Goal: Task Accomplishment & Management: Manage account settings

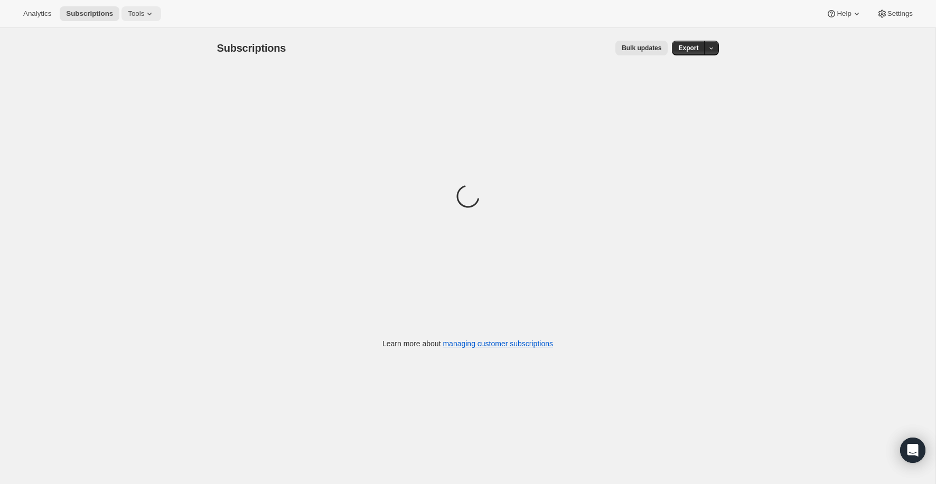
click at [136, 13] on span "Tools" at bounding box center [136, 14] width 16 height 8
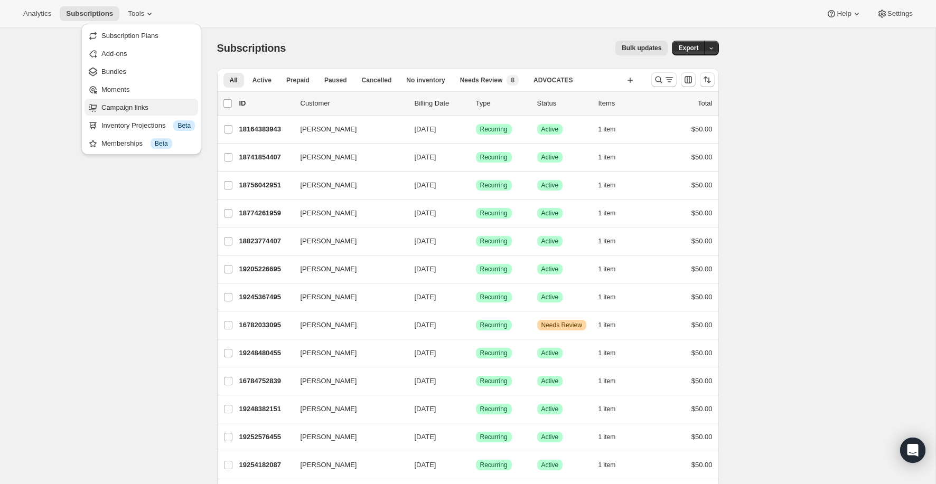
click at [143, 105] on span "Campaign links" at bounding box center [124, 108] width 47 height 8
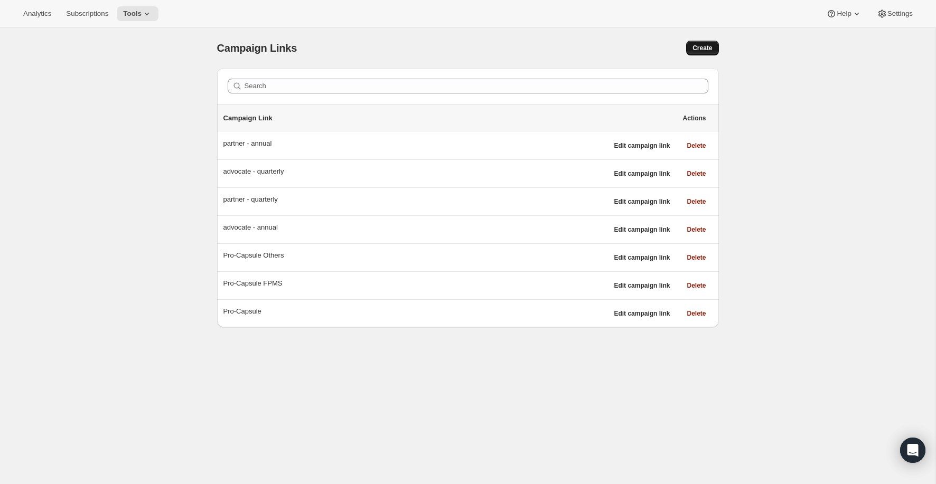
click at [701, 49] on span "Create" at bounding box center [702, 48] width 20 height 8
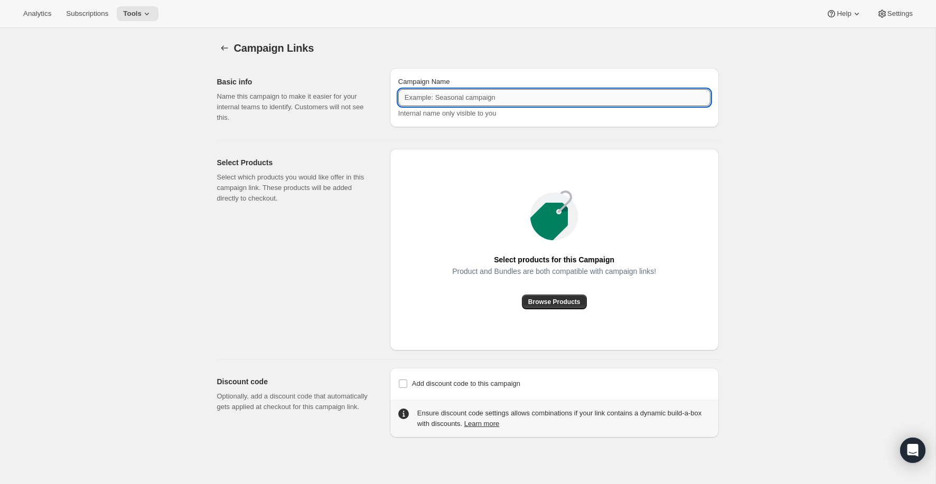
click at [527, 100] on input "Campaign Name" at bounding box center [554, 97] width 312 height 17
type input "Fair Neutral"
click at [567, 300] on span "Browse Products" at bounding box center [554, 302] width 52 height 8
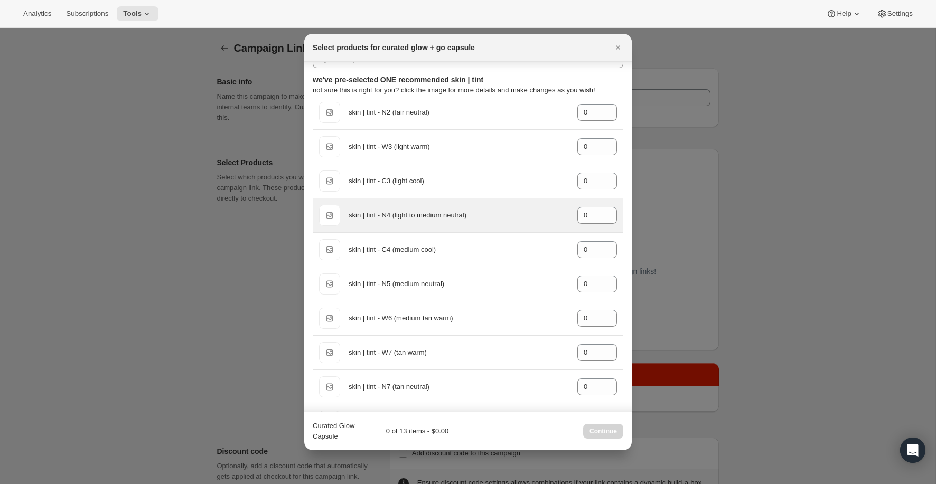
scroll to position [17, 0]
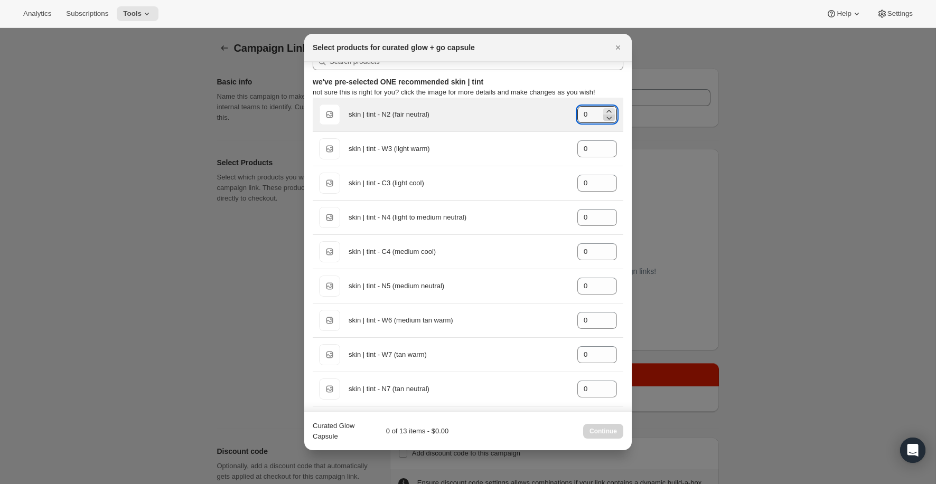
click at [609, 112] on icon ":rb3:" at bounding box center [609, 117] width 11 height 11
click at [596, 112] on input "0" at bounding box center [589, 114] width 24 height 17
type input "1"
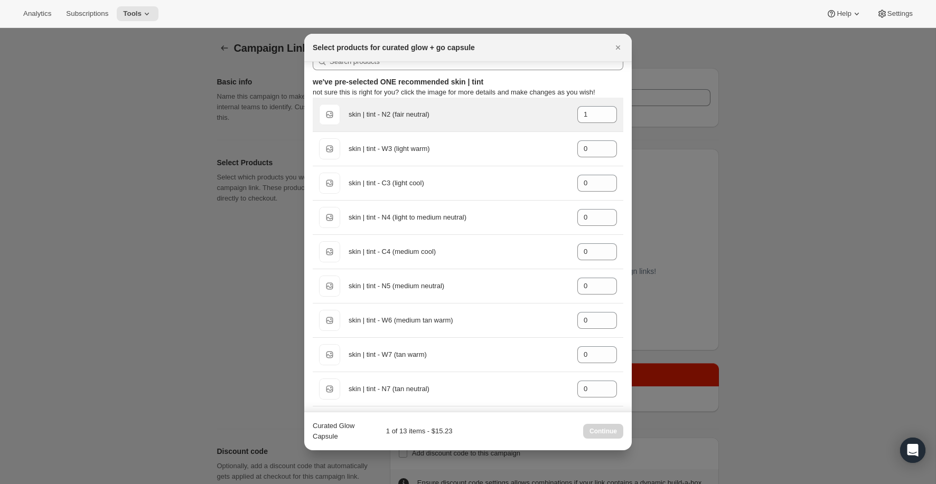
click at [550, 117] on div "skin | tint - N2 (fair neutral)" at bounding box center [459, 114] width 220 height 11
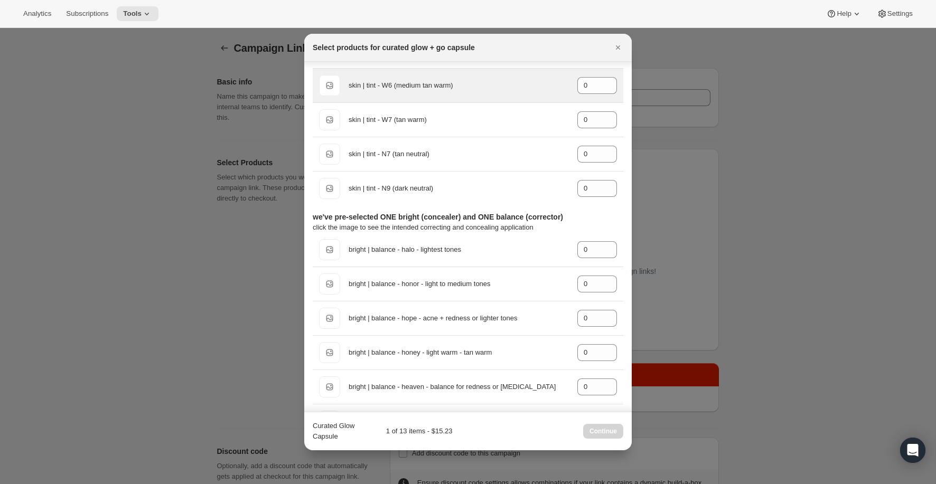
scroll to position [261, 0]
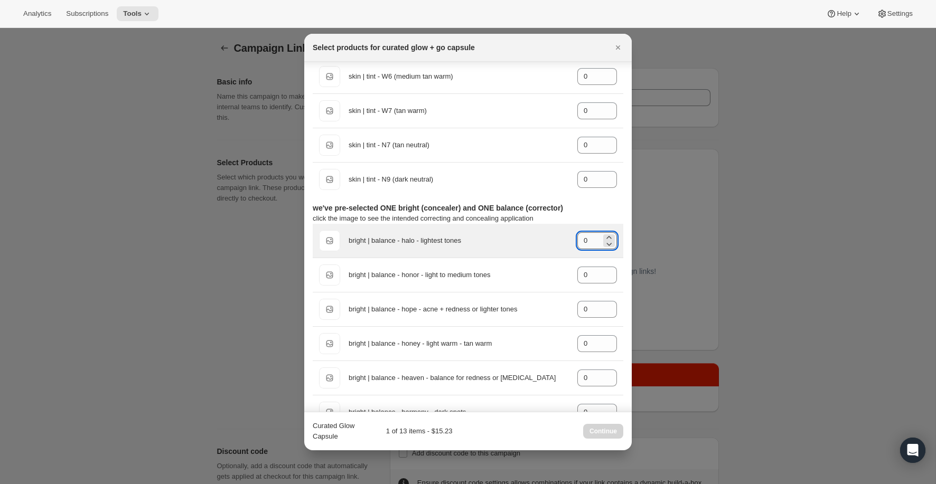
click at [593, 240] on input "0" at bounding box center [589, 240] width 24 height 17
drag, startPoint x: 593, startPoint y: 240, endPoint x: 575, endPoint y: 240, distance: 17.4
click at [575, 240] on div "Default Title bright | balance - halo - lightest tones gid://shopify/ProductVar…" at bounding box center [468, 240] width 298 height 21
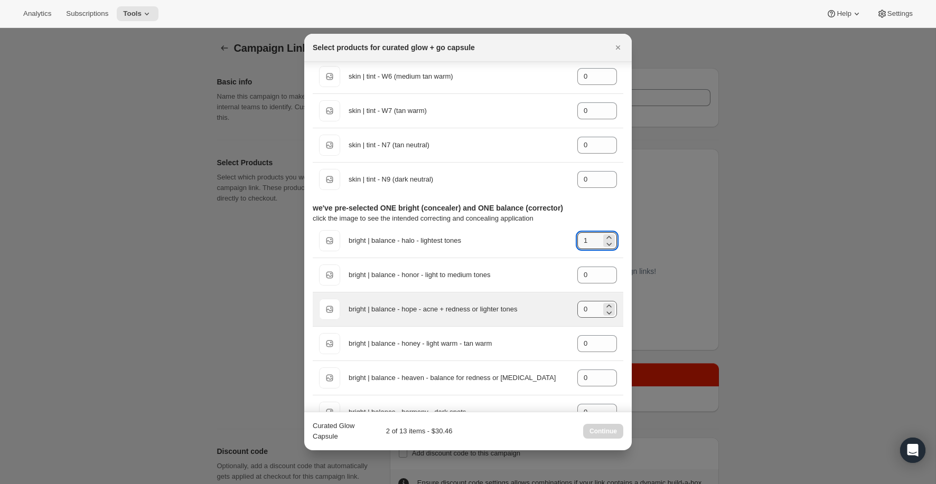
type input "1"
drag, startPoint x: 593, startPoint y: 309, endPoint x: 571, endPoint y: 307, distance: 21.7
click at [571, 307] on div "Default Title bright | balance - hope - acne + redness or lighter tones gid://s…" at bounding box center [468, 309] width 298 height 21
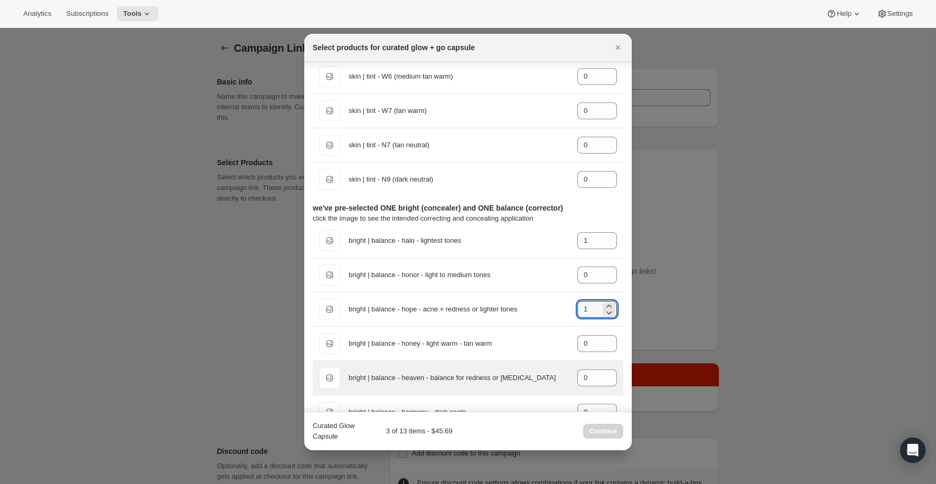
type input "1"
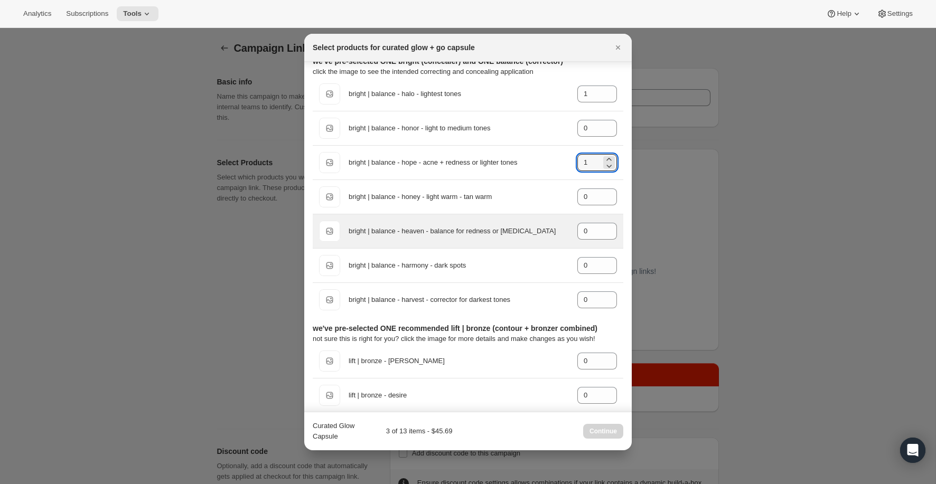
scroll to position [478, 0]
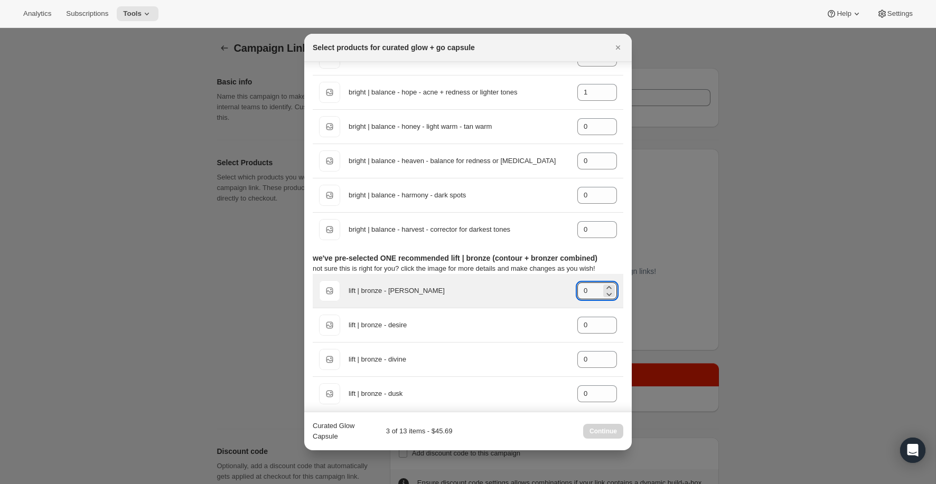
drag, startPoint x: 592, startPoint y: 289, endPoint x: 573, endPoint y: 289, distance: 19.0
click at [573, 289] on div "Default Title lift | bronze - dawn gid://shopify/ProductVariant/44908314689735 0" at bounding box center [468, 290] width 298 height 21
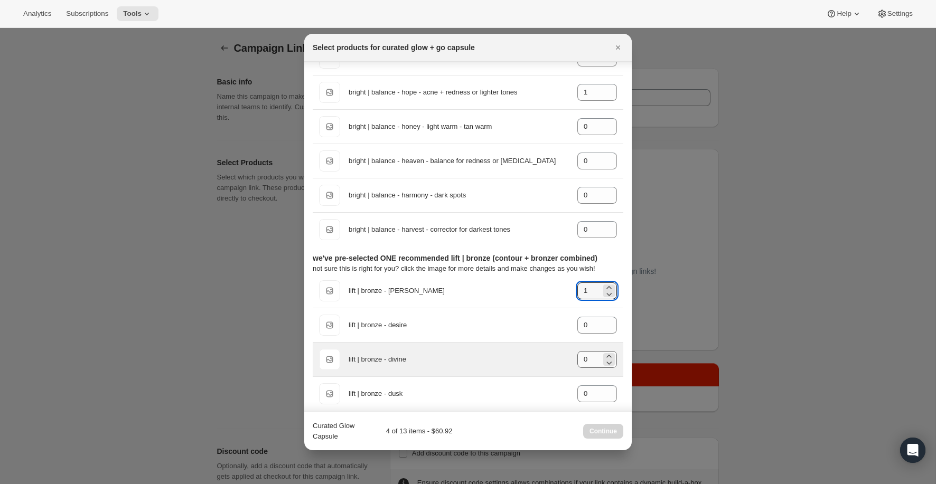
type input "1"
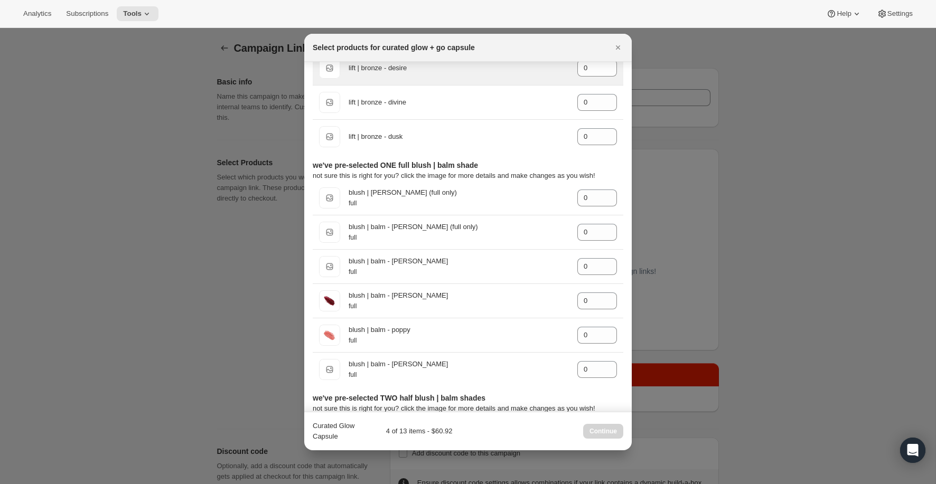
scroll to position [736, 0]
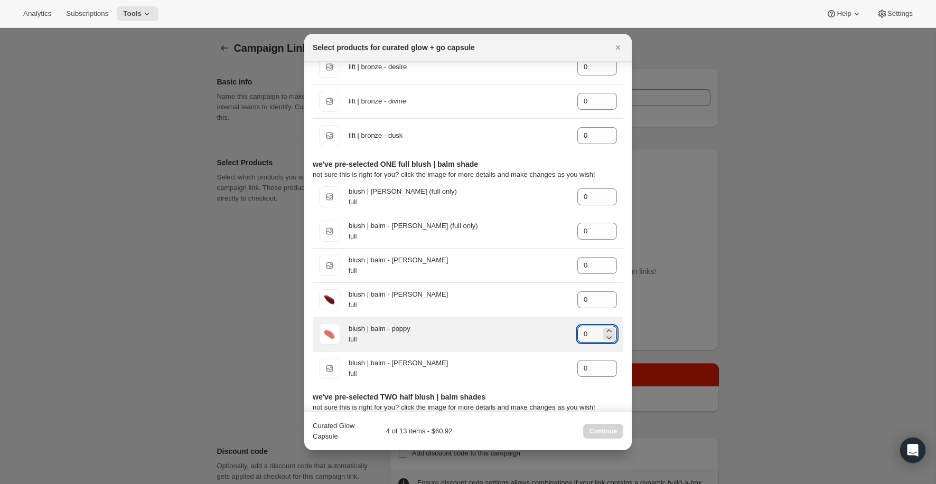
drag, startPoint x: 587, startPoint y: 327, endPoint x: 576, endPoint y: 327, distance: 11.6
click at [576, 327] on div "blush | balm - poppy full gid://shopify/ProductVariant/45026883764423 0" at bounding box center [468, 334] width 298 height 21
type input "1"
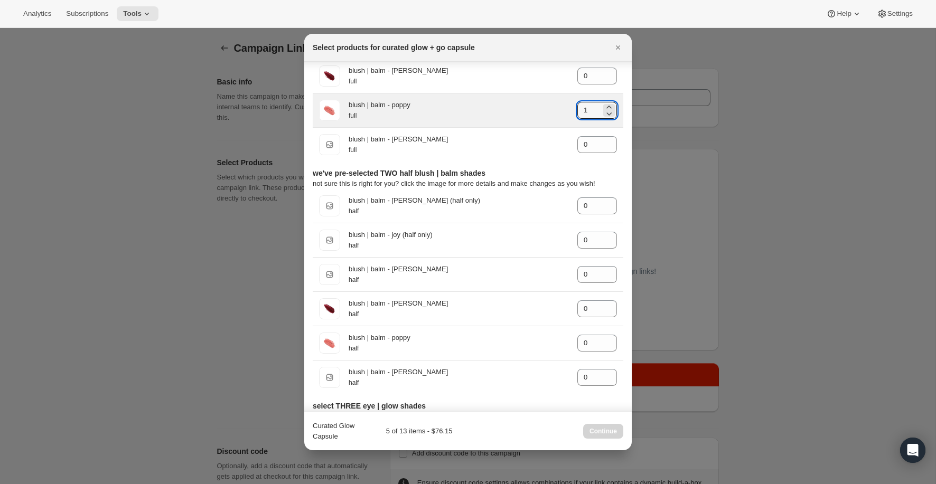
scroll to position [978, 0]
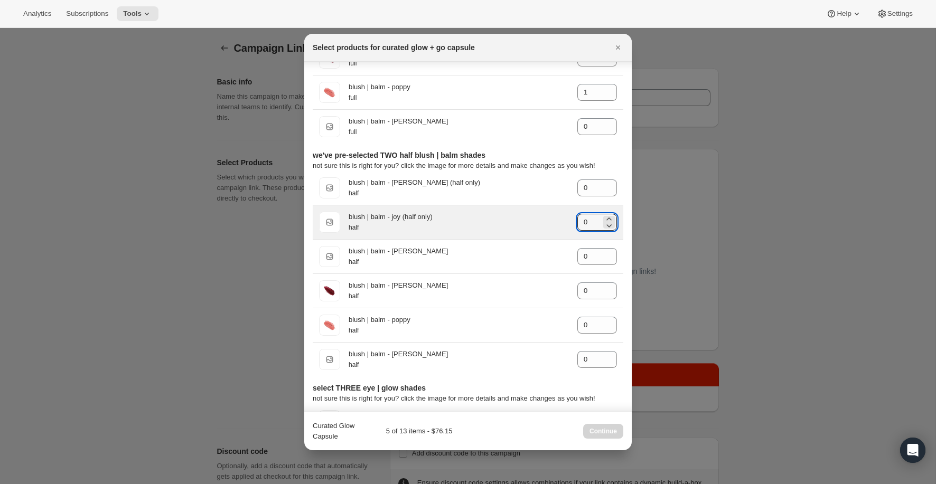
drag, startPoint x: 593, startPoint y: 220, endPoint x: 577, endPoint y: 220, distance: 15.9
click at [577, 220] on div "half blush | balm - joy (half only) half gid://shopify/ProductVariant/450268715…" at bounding box center [468, 222] width 298 height 21
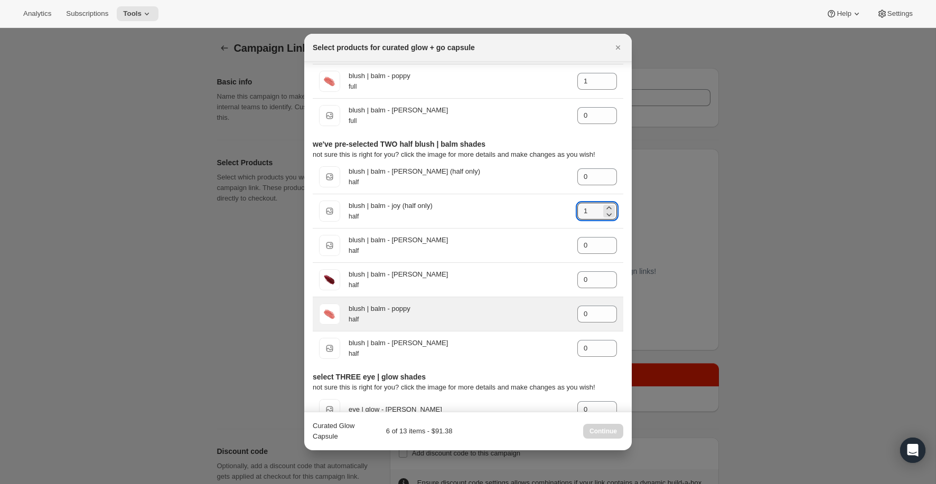
scroll to position [1010, 0]
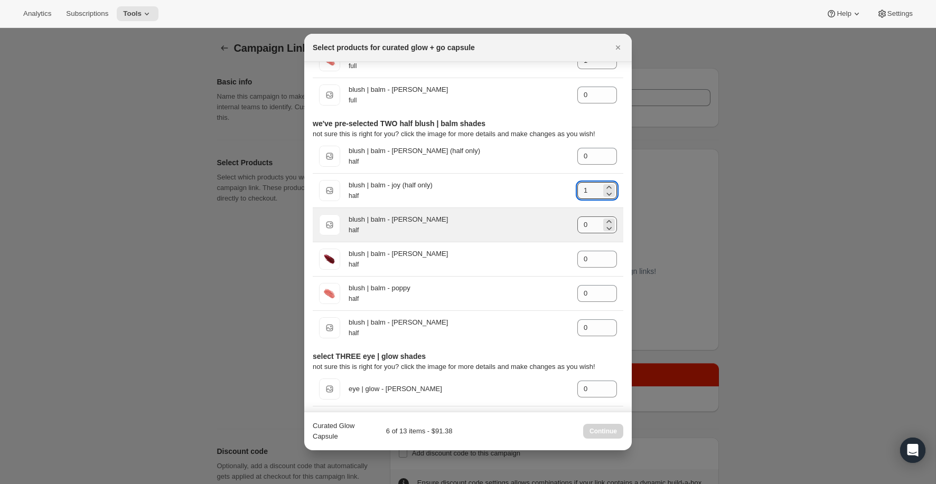
type input "1"
drag, startPoint x: 589, startPoint y: 223, endPoint x: 569, endPoint y: 223, distance: 20.1
click at [569, 223] on div "half blush | balm - marie half gid://shopify/ProductVariant/45026886123719 0" at bounding box center [468, 224] width 298 height 21
type input "1"
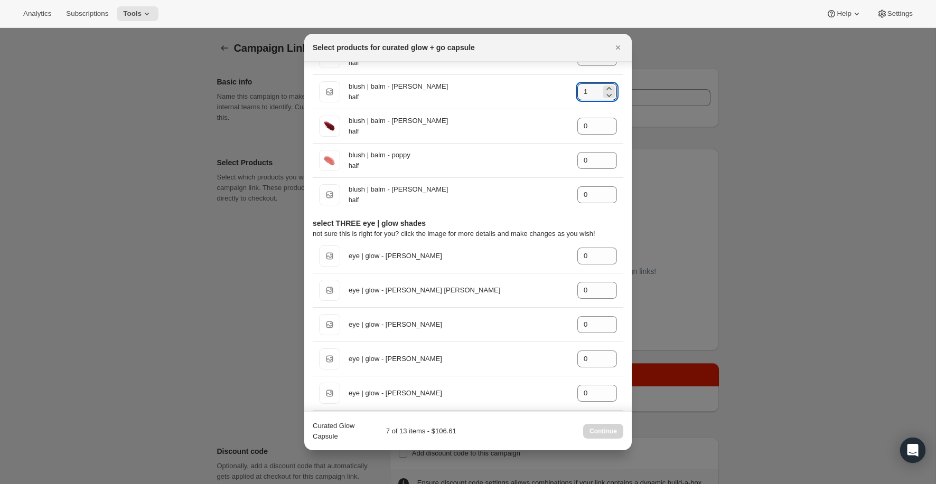
scroll to position [1163, 0]
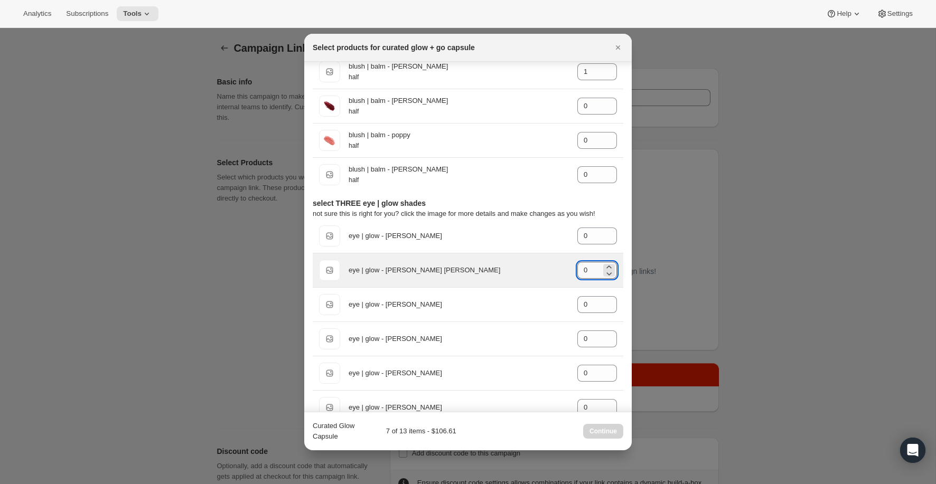
drag, startPoint x: 591, startPoint y: 267, endPoint x: 577, endPoint y: 267, distance: 14.3
click at [577, 267] on input "0" at bounding box center [589, 270] width 24 height 17
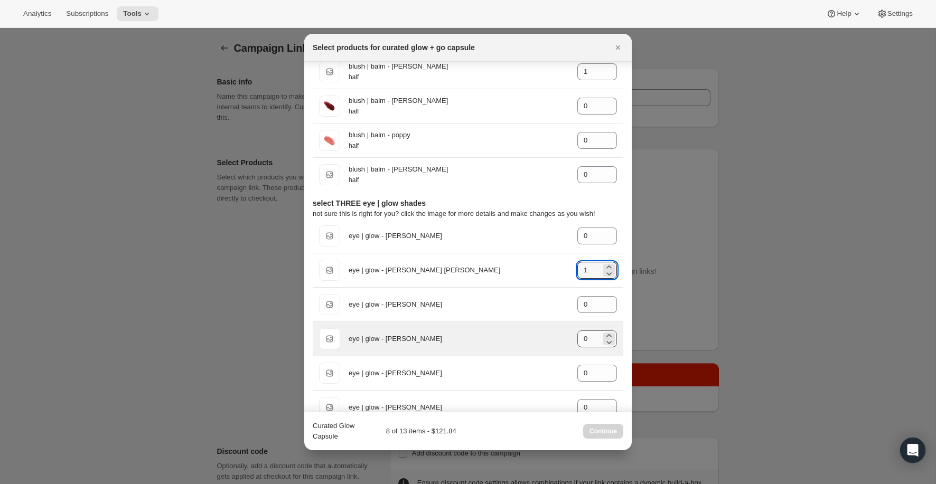
type input "1"
drag, startPoint x: 597, startPoint y: 334, endPoint x: 567, endPoint y: 334, distance: 30.6
click at [567, 334] on div "Default Title eye | glow - gloria gid://shopify/ProductVariant/44908214845639 0" at bounding box center [468, 339] width 298 height 21
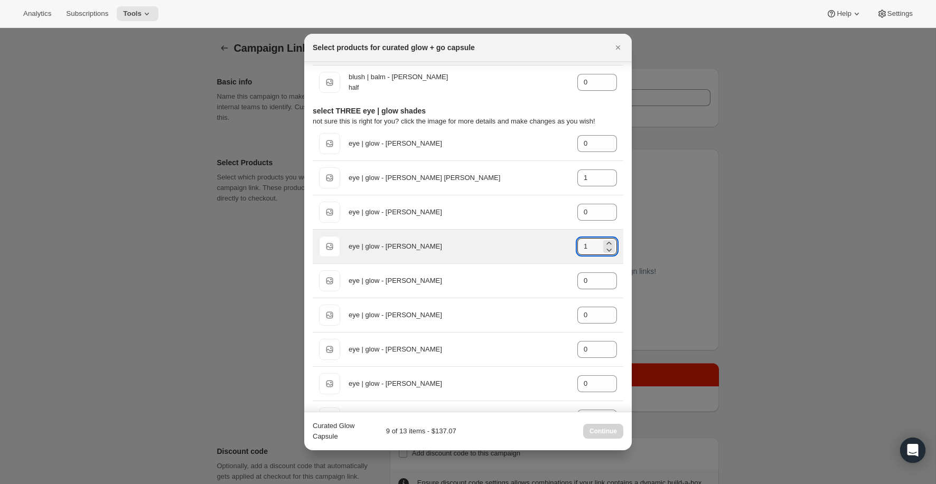
scroll to position [1265, 0]
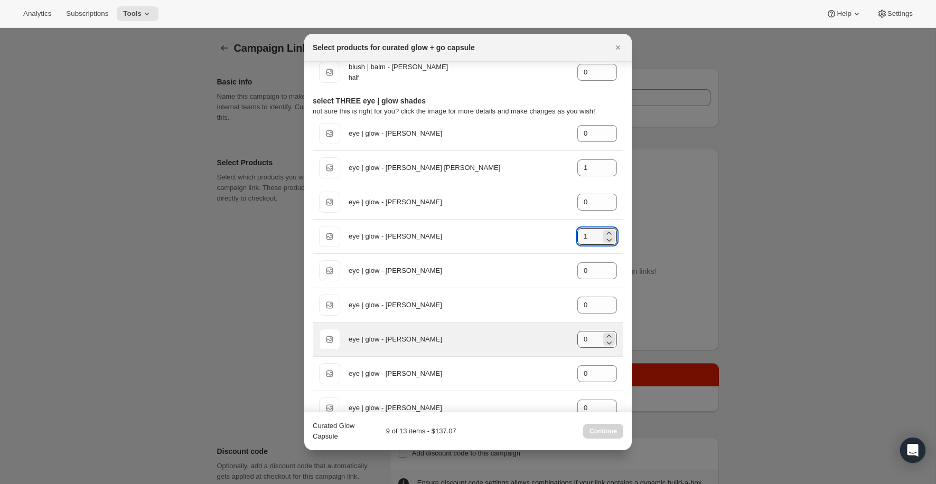
type input "1"
drag, startPoint x: 589, startPoint y: 334, endPoint x: 569, endPoint y: 334, distance: 20.6
click at [569, 334] on div "Default Title eye | glow - frances gid://shopify/ProductVariant/44908240371911 0" at bounding box center [468, 339] width 298 height 21
type input "1"
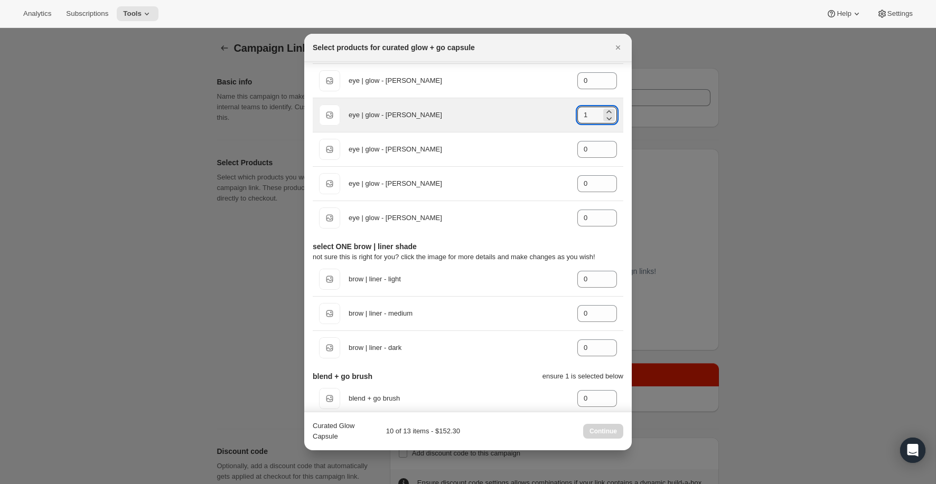
scroll to position [1506, 0]
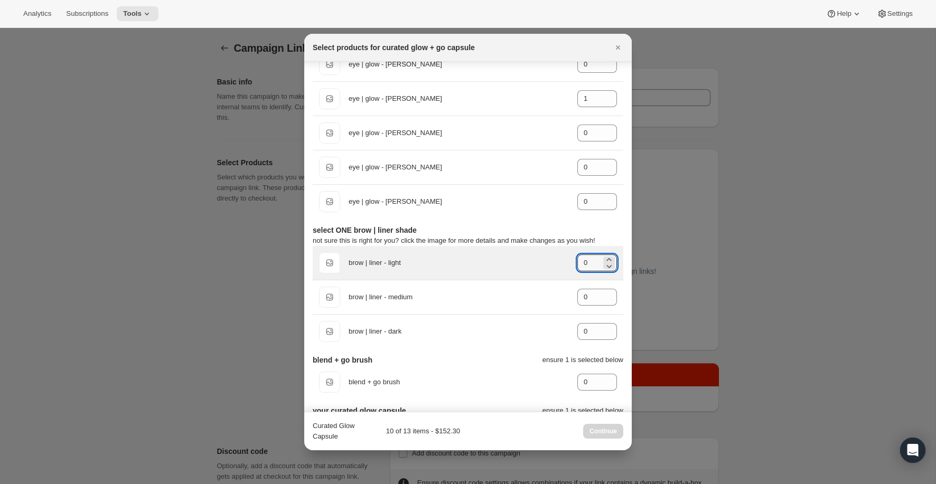
drag, startPoint x: 592, startPoint y: 262, endPoint x: 564, endPoint y: 261, distance: 27.5
click at [564, 261] on div "Default Title brow | liner - light gid://shopify/ProductVariant/44908164022471 0" at bounding box center [468, 262] width 298 height 21
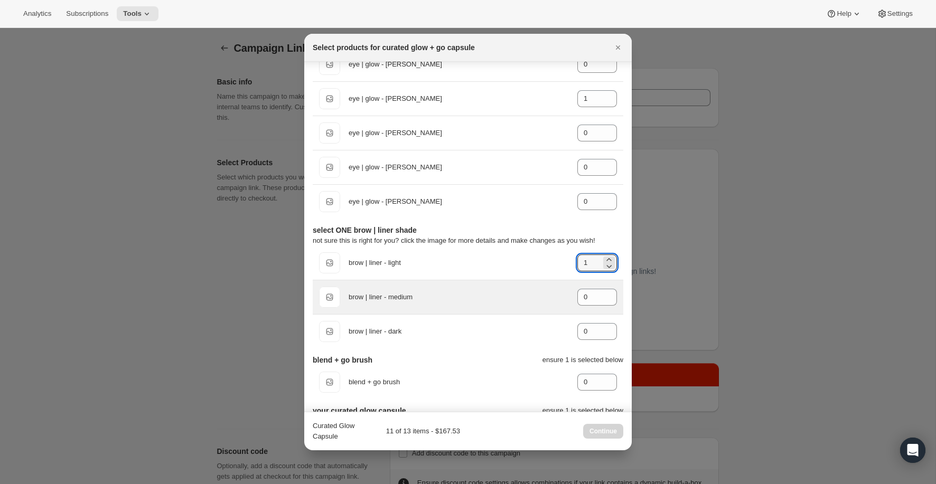
scroll to position [1550, 0]
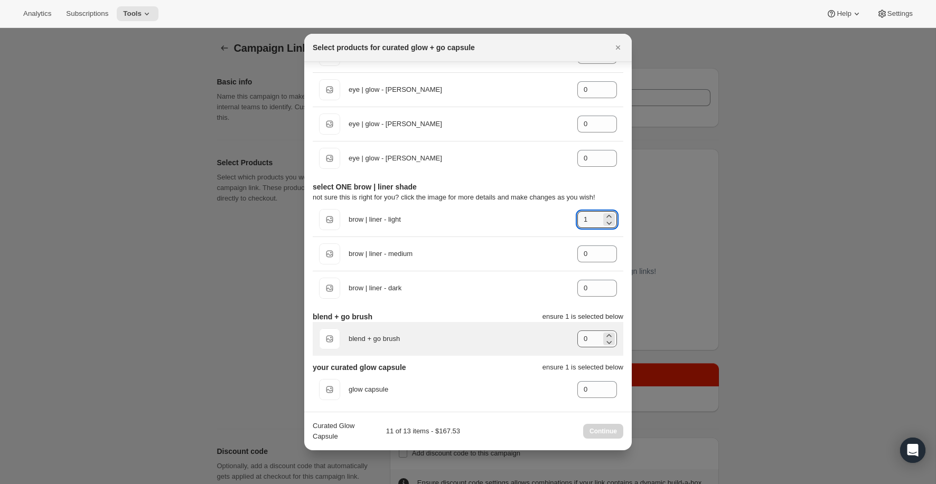
type input "1"
drag, startPoint x: 594, startPoint y: 332, endPoint x: 571, endPoint y: 332, distance: 22.7
click at [571, 332] on div "Default Title blend + go brush gid://shopify/ProductVariant/44814964818119 0" at bounding box center [468, 339] width 298 height 21
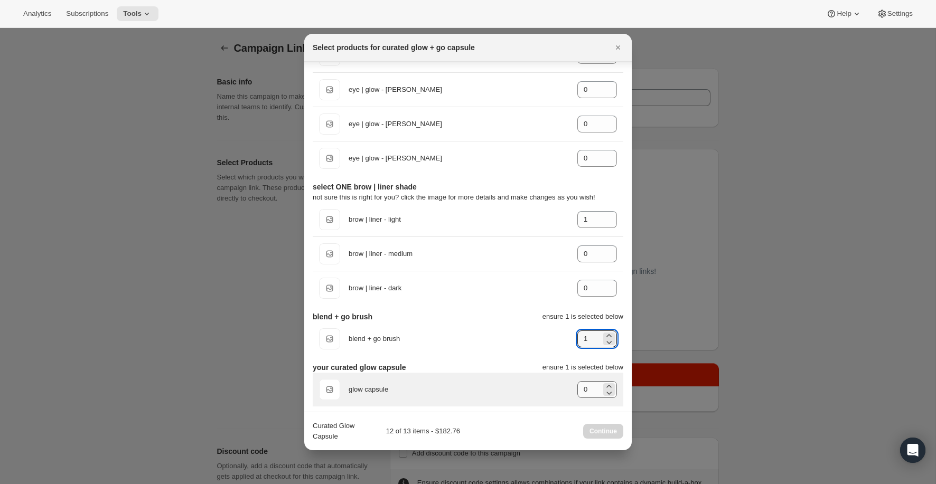
type input "1"
drag, startPoint x: 593, startPoint y: 390, endPoint x: 570, endPoint y: 390, distance: 22.7
click at [570, 390] on div "Default Title glow capsule gid://shopify/ProductVariant/44815089303751 0" at bounding box center [468, 389] width 298 height 21
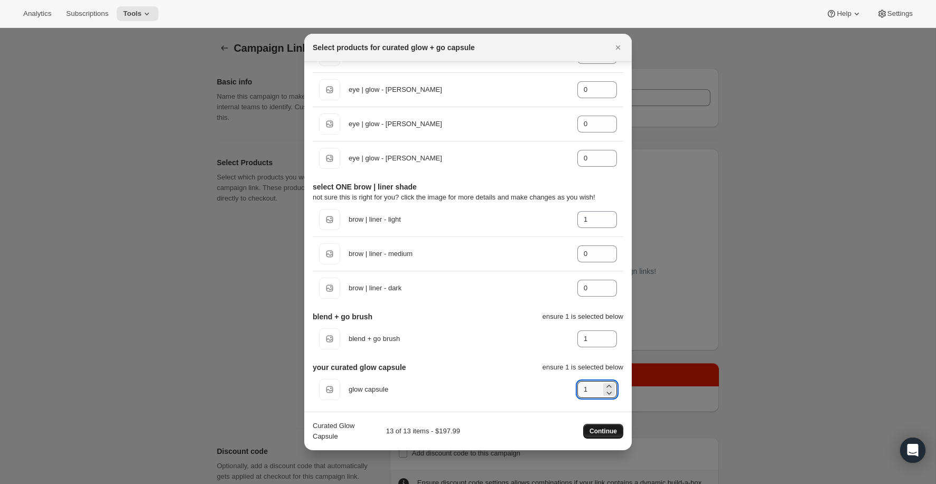
type input "1"
click at [607, 435] on span "Continue" at bounding box center [602, 431] width 27 height 8
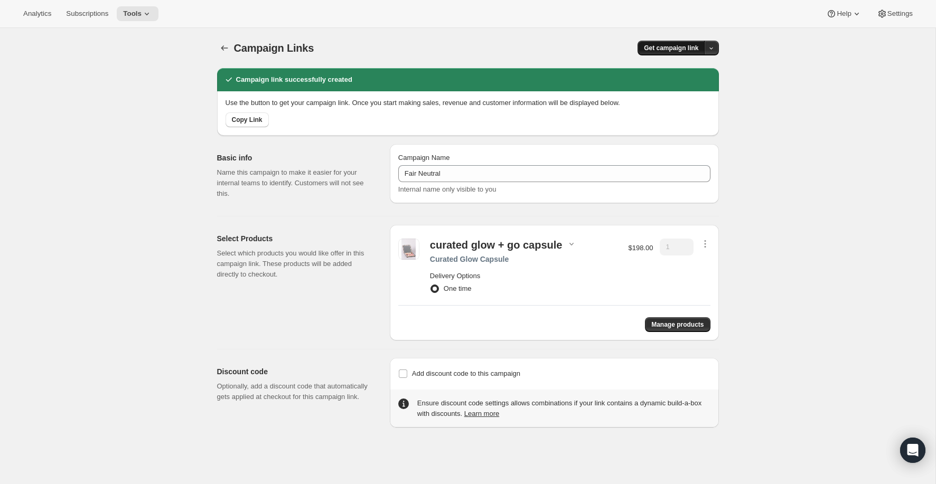
click at [673, 45] on span "Get campaign link" at bounding box center [671, 48] width 54 height 8
click at [683, 69] on span "Copy Link" at bounding box center [697, 69] width 31 height 8
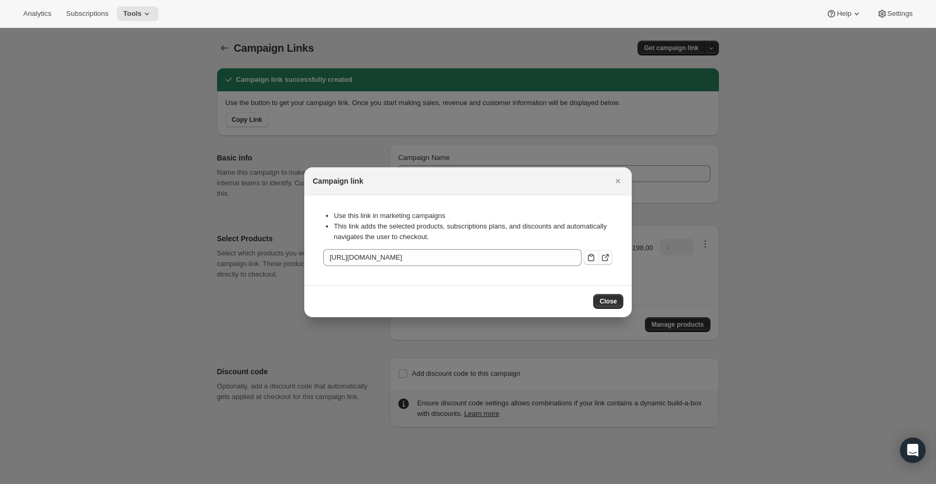
click at [608, 257] on icon ":rcv:" at bounding box center [605, 257] width 11 height 11
click at [607, 257] on icon ":rcv:" at bounding box center [605, 257] width 11 height 11
click at [608, 260] on icon ":rcv:" at bounding box center [605, 257] width 11 height 11
click at [606, 260] on icon ":rcv:" at bounding box center [605, 257] width 11 height 11
click at [591, 257] on icon ":rcv:" at bounding box center [591, 257] width 11 height 11
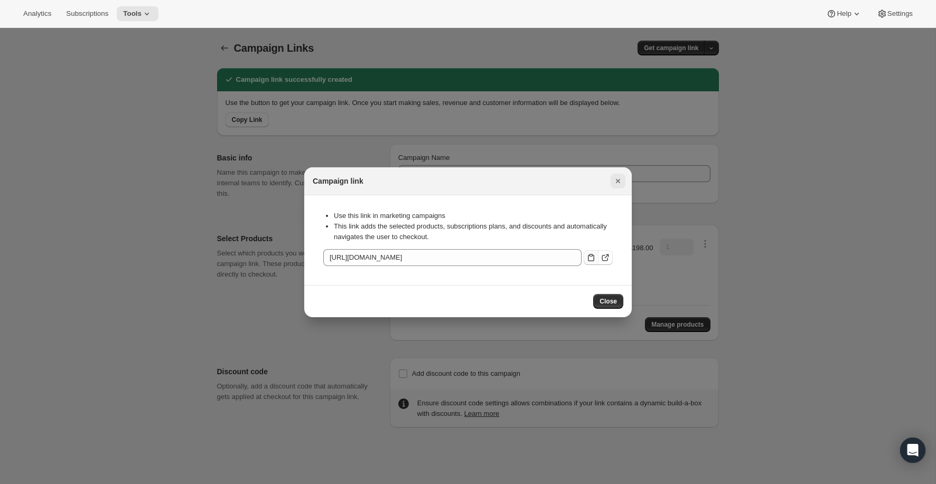
click at [621, 176] on icon "Close" at bounding box center [618, 181] width 11 height 11
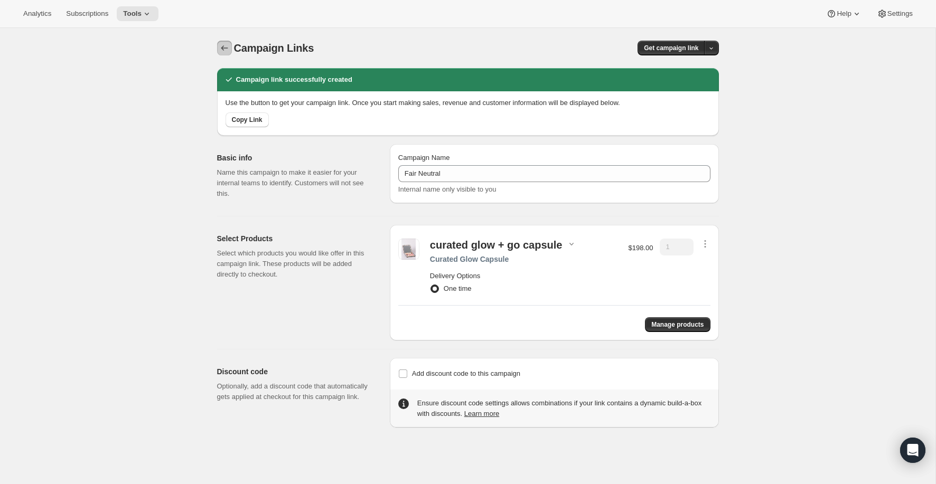
click at [224, 53] on icon "button" at bounding box center [224, 48] width 11 height 11
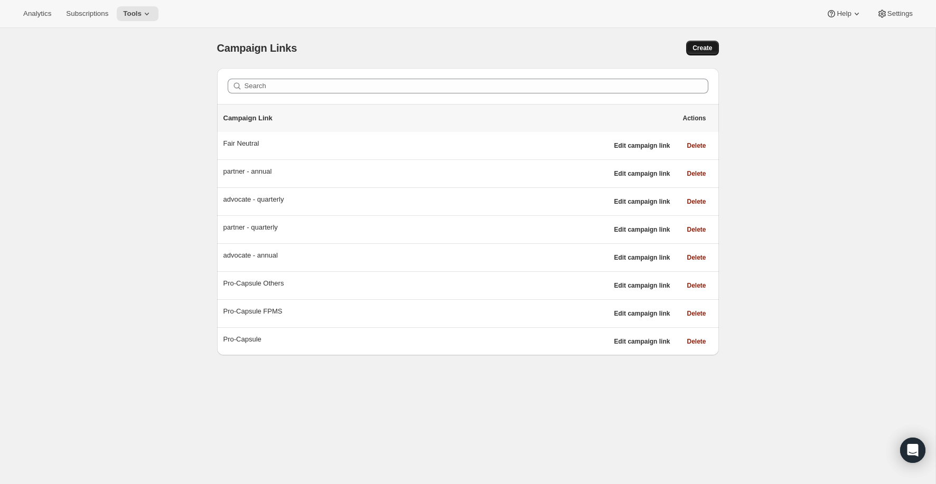
click at [697, 52] on span "Create" at bounding box center [702, 48] width 20 height 8
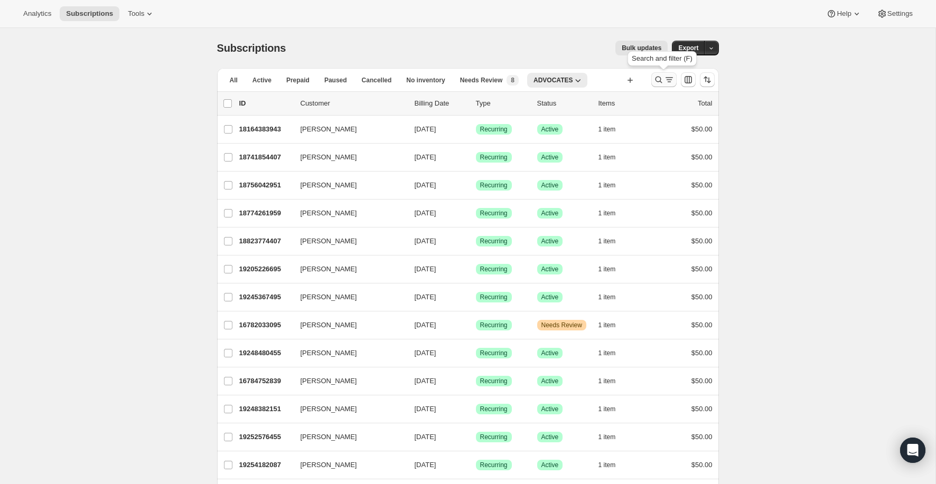
click at [658, 81] on icon "Search and filter results" at bounding box center [658, 79] width 11 height 11
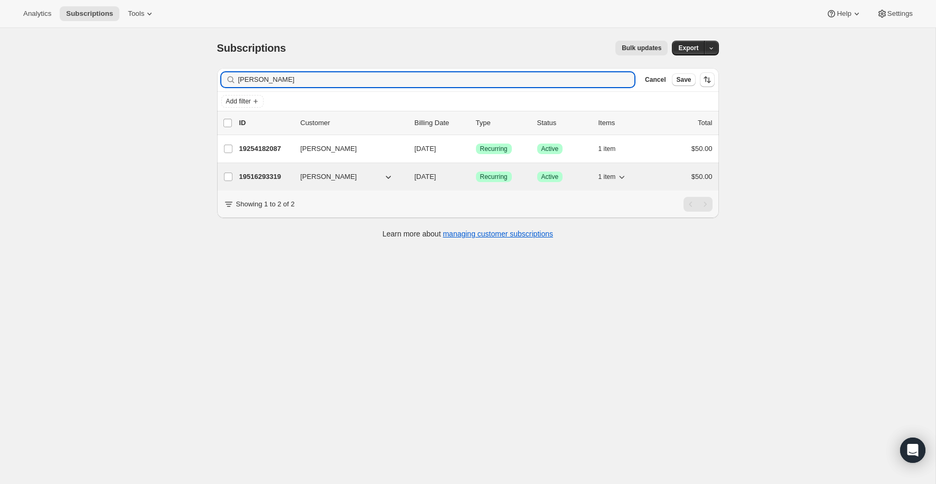
type input "[PERSON_NAME]"
click at [267, 176] on p "19516293319" at bounding box center [265, 177] width 53 height 11
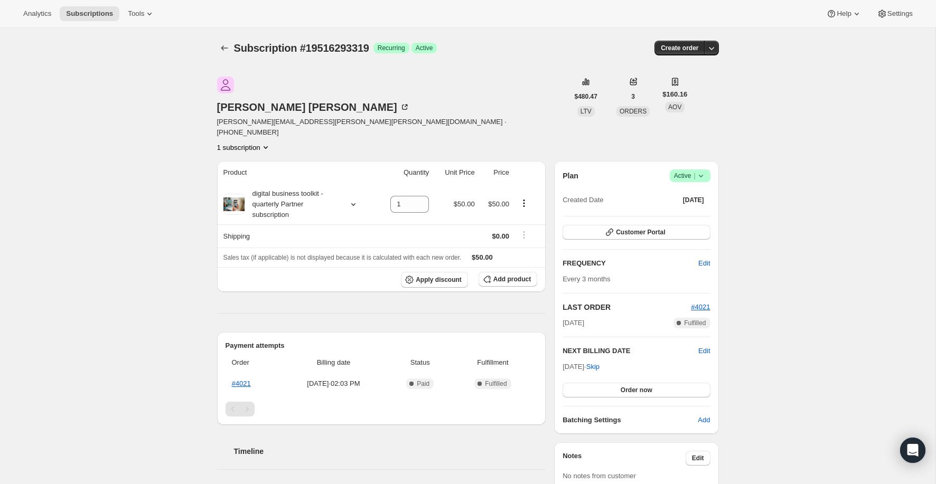
click at [702, 171] on icon at bounding box center [701, 176] width 11 height 11
click at [687, 183] on span "Cancel subscription" at bounding box center [687, 178] width 60 height 11
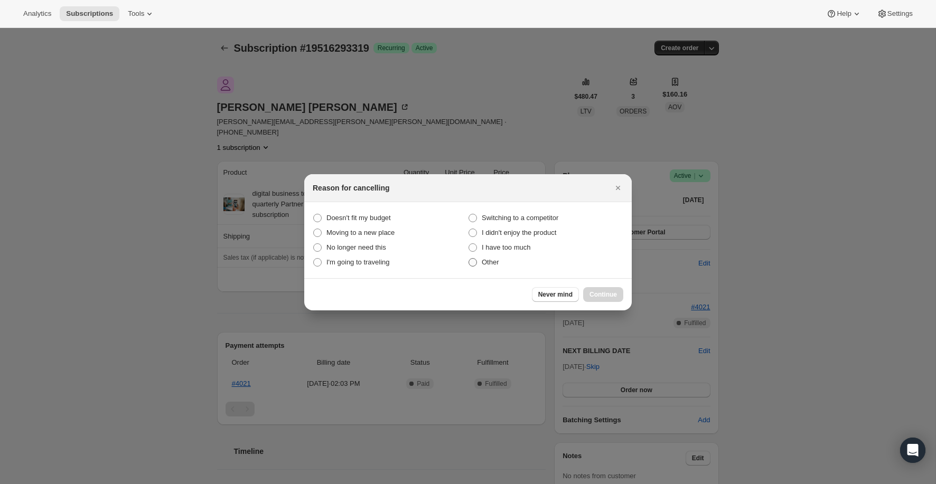
click at [495, 263] on span "Other" at bounding box center [490, 262] width 17 height 8
click at [469, 259] on input "Other" at bounding box center [468, 258] width 1 height 1
radio input "true"
click at [629, 289] on div "Never mind Continue" at bounding box center [467, 294] width 327 height 32
click at [613, 289] on button "Continue" at bounding box center [603, 294] width 40 height 15
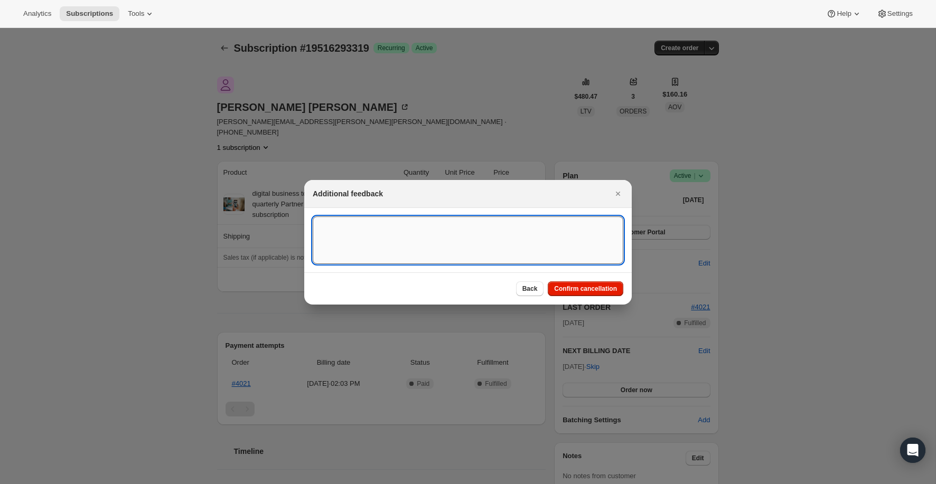
click at [472, 244] on textarea ":rco:" at bounding box center [468, 241] width 311 height 48
type textarea "Customer Request"
click at [586, 284] on button "Confirm cancellation" at bounding box center [586, 289] width 76 height 15
